Goal: Find specific page/section: Find specific page/section

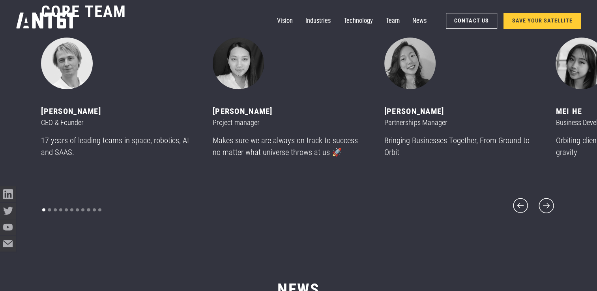
scroll to position [3512, 0]
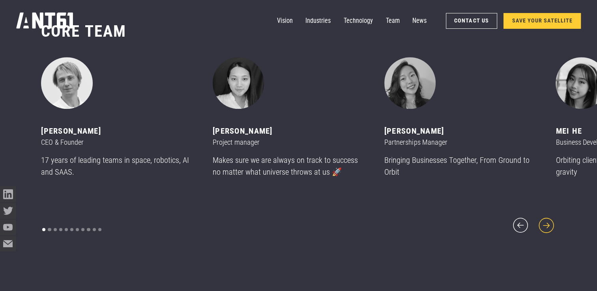
click at [548, 222] on icon "next slide" at bounding box center [546, 225] width 15 height 15
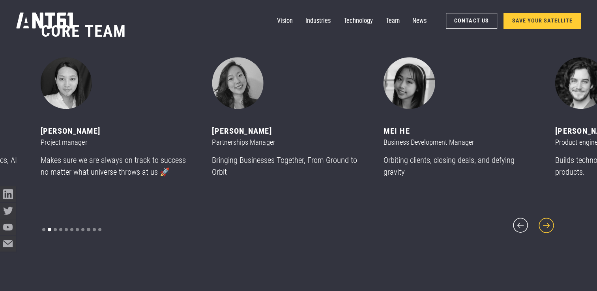
click at [548, 222] on icon "next slide" at bounding box center [546, 225] width 15 height 15
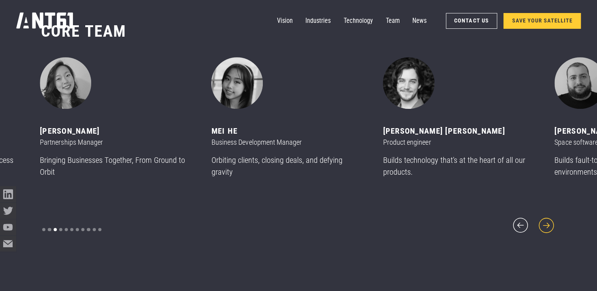
click at [548, 222] on icon "next slide" at bounding box center [546, 225] width 15 height 15
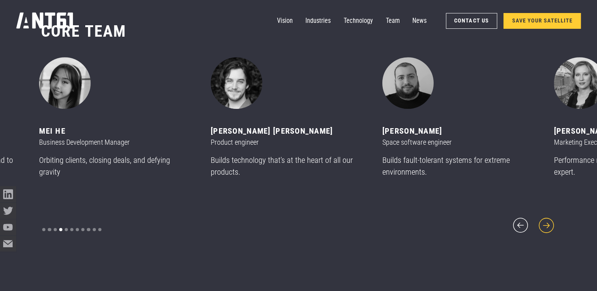
click at [548, 222] on icon "next slide" at bounding box center [546, 225] width 15 height 15
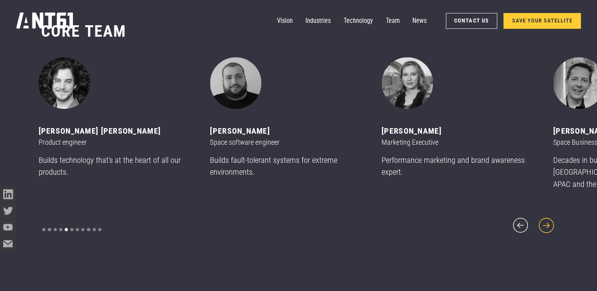
click at [548, 222] on icon "next slide" at bounding box center [546, 225] width 15 height 15
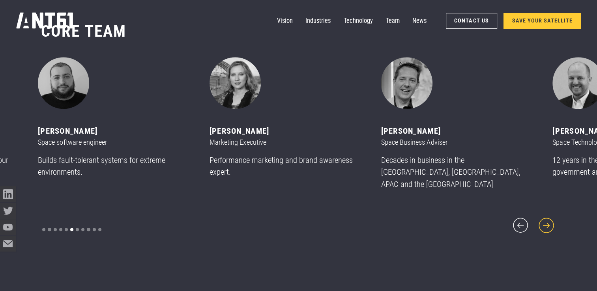
click at [548, 222] on icon "next slide" at bounding box center [546, 225] width 15 height 15
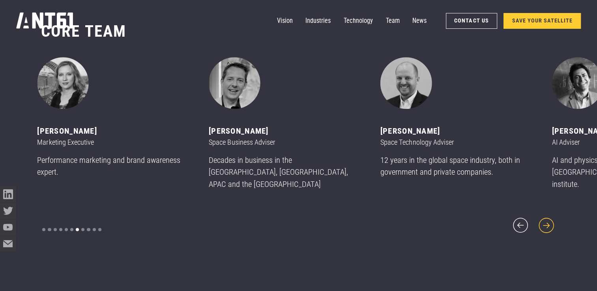
click at [548, 222] on icon "next slide" at bounding box center [546, 225] width 15 height 15
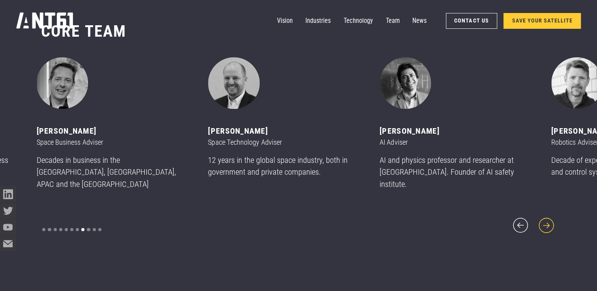
click at [548, 222] on icon "next slide" at bounding box center [546, 225] width 15 height 15
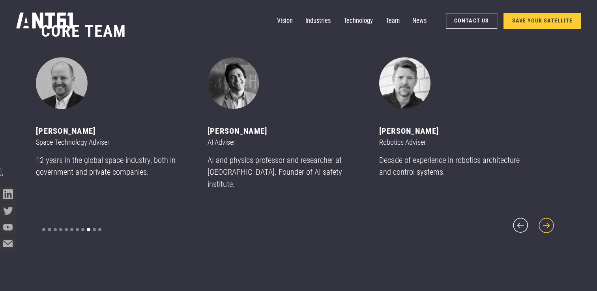
click at [548, 222] on icon "next slide" at bounding box center [546, 225] width 15 height 15
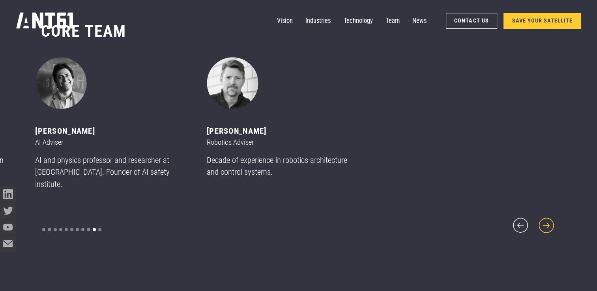
click at [548, 222] on icon "next slide" at bounding box center [546, 225] width 15 height 15
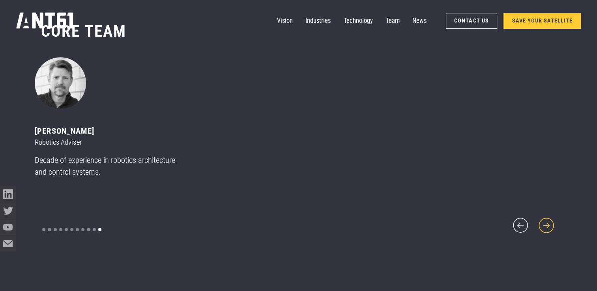
click at [548, 222] on icon "next slide" at bounding box center [546, 225] width 15 height 15
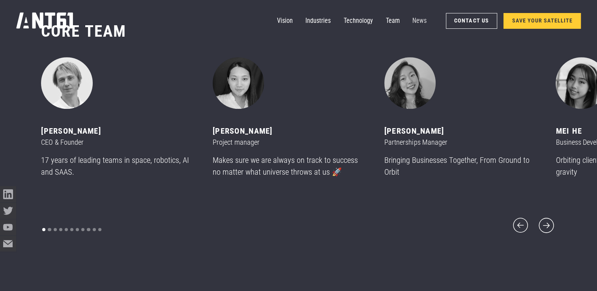
click at [422, 20] on link "News" at bounding box center [419, 21] width 14 height 16
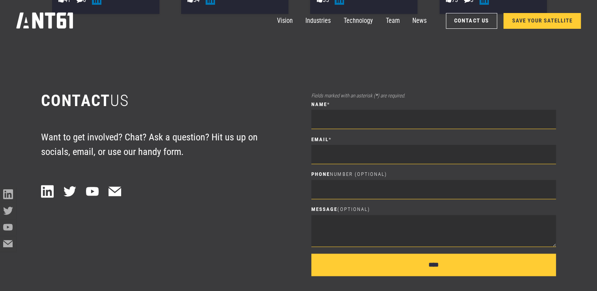
scroll to position [4061, 0]
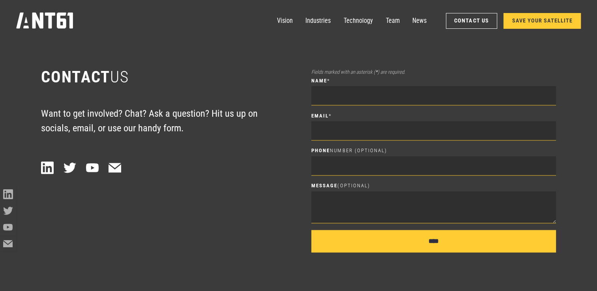
scroll to position [3512, 0]
